Goal: Information Seeking & Learning: Compare options

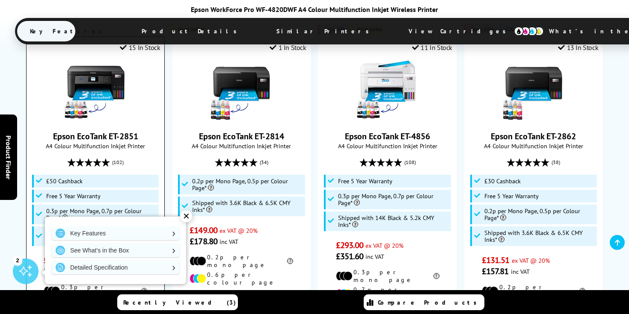
scroll to position [632, 0]
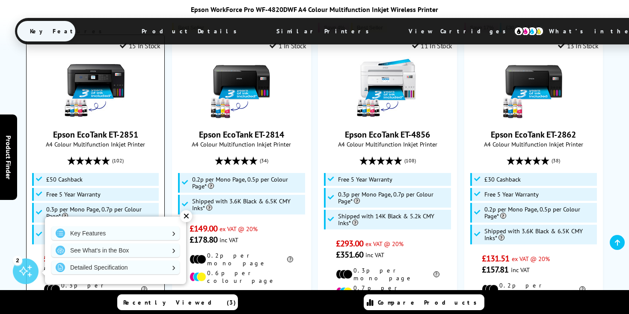
click at [82, 129] on link "Epson EcoTank ET-2851" at bounding box center [95, 134] width 85 height 11
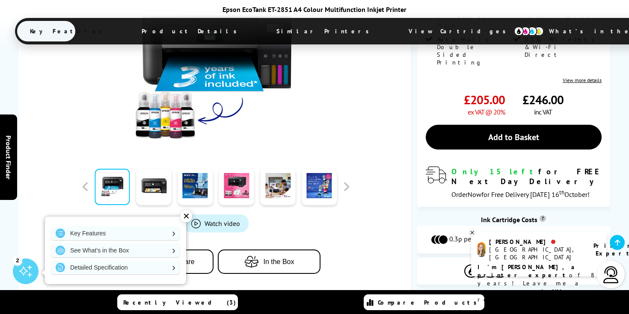
scroll to position [303, 0]
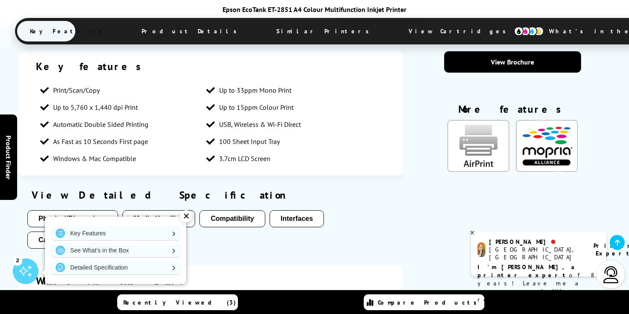
click at [223, 210] on button "Compatibility" at bounding box center [231, 218] width 65 height 17
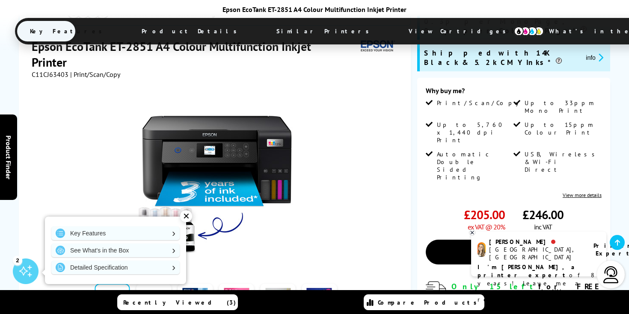
scroll to position [178, 0]
